Goal: Entertainment & Leisure: Consume media (video, audio)

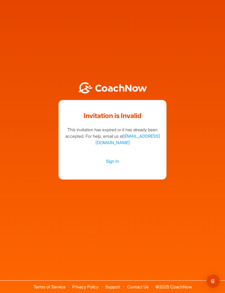
click at [116, 165] on link "Sign In" at bounding box center [112, 161] width 97 height 7
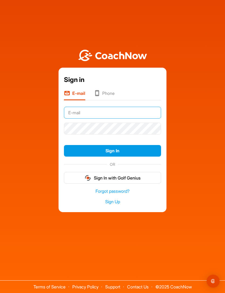
type input "[EMAIL_ADDRESS][DOMAIN_NAME]"
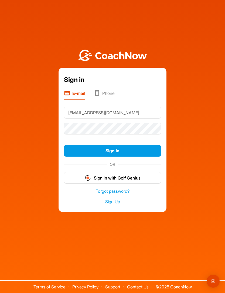
click at [112, 157] on button "Sign In" at bounding box center [112, 151] width 97 height 12
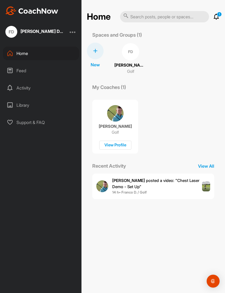
click at [176, 192] on span "14 h • Franco D. / Golf" at bounding box center [157, 192] width 90 height 5
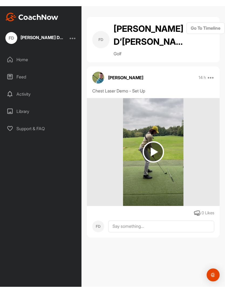
scroll to position [17, 0]
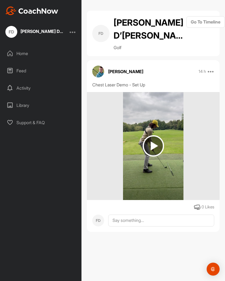
click at [21, 64] on div "Feed" at bounding box center [41, 70] width 76 height 13
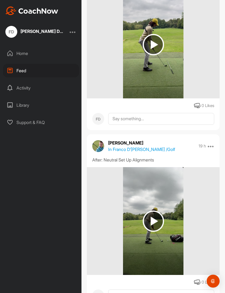
scroll to position [145, 0]
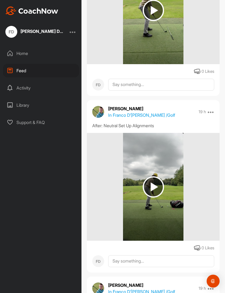
click at [156, 176] on img at bounding box center [153, 186] width 21 height 21
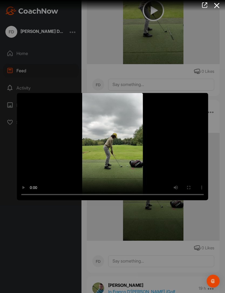
click at [180, 131] on video "Video Player" at bounding box center [112, 147] width 191 height 108
click at [112, 184] on video "Video Player" at bounding box center [112, 147] width 191 height 108
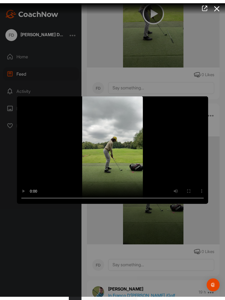
scroll to position [11, 0]
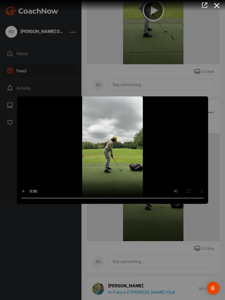
click at [20, 103] on video "Video Player" at bounding box center [112, 150] width 191 height 108
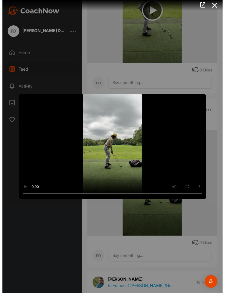
scroll to position [17, 0]
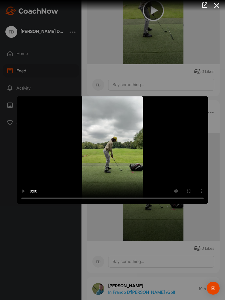
click at [24, 105] on video "Video Player" at bounding box center [112, 150] width 191 height 108
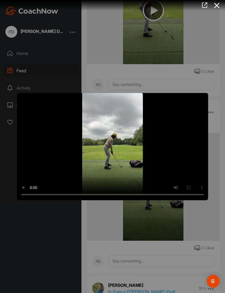
click at [215, 10] on icon at bounding box center [217, 6] width 12 height 10
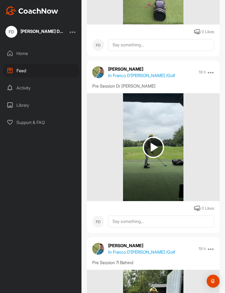
scroll to position [459, 0]
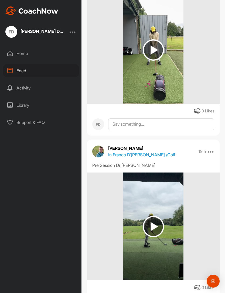
click at [154, 216] on img at bounding box center [153, 226] width 21 height 21
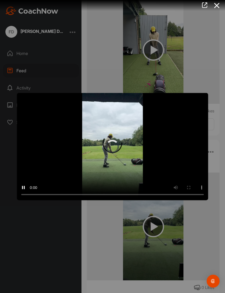
click at [54, 130] on video "Video Player" at bounding box center [112, 147] width 191 height 108
click at [88, 167] on video "Video Player" at bounding box center [112, 147] width 191 height 108
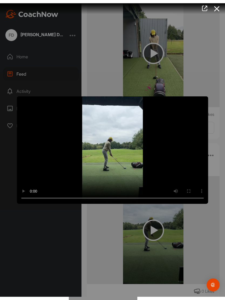
scroll to position [11, 0]
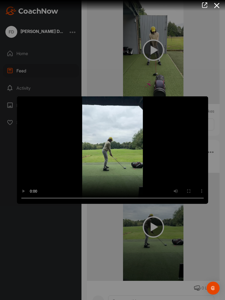
click at [25, 108] on video "Video Player" at bounding box center [112, 150] width 191 height 108
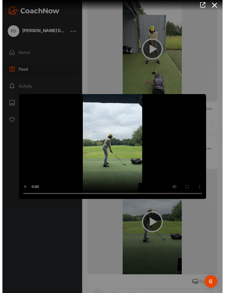
scroll to position [17, 0]
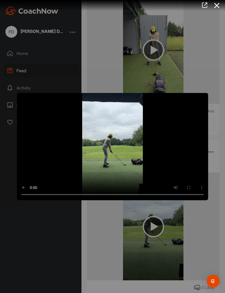
click at [17, 93] on video "Video Player" at bounding box center [112, 147] width 191 height 108
click at [217, 5] on icon at bounding box center [217, 6] width 12 height 10
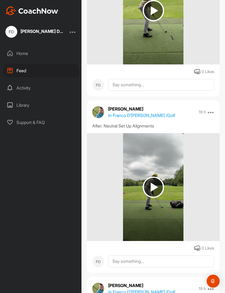
scroll to position [118, 0]
